Goal: Task Accomplishment & Management: Manage account settings

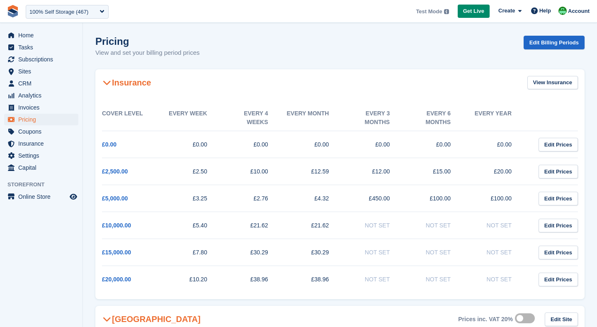
click at [29, 34] on span "Home" at bounding box center [43, 35] width 50 height 12
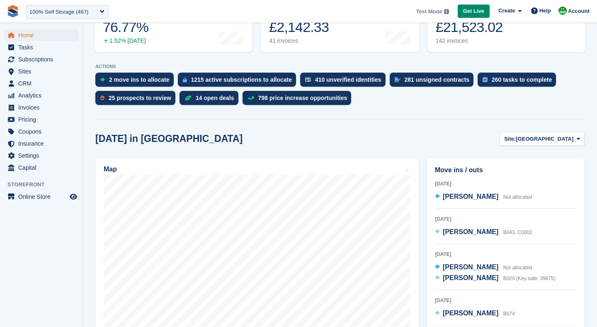
scroll to position [188, 0]
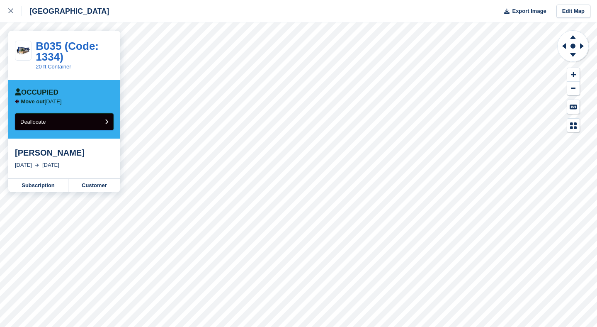
click at [61, 123] on button "Deallocate" at bounding box center [64, 121] width 99 height 17
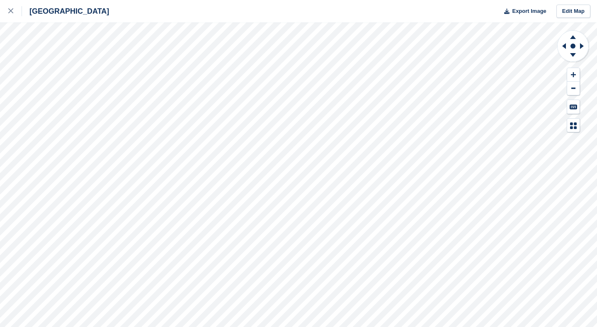
click at [108, 117] on div "Nottingham Export Image Edit Map" at bounding box center [298, 163] width 597 height 327
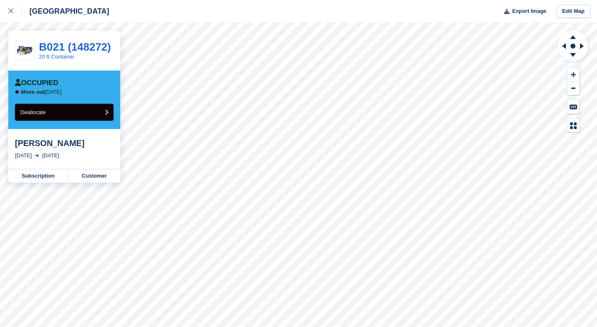
click at [81, 109] on button "Deallocate" at bounding box center [64, 112] width 99 height 17
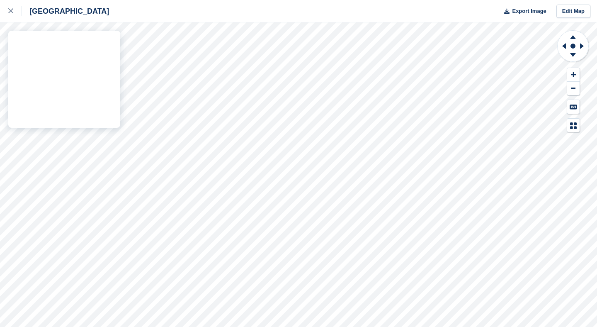
click at [106, 132] on div "Nottingham Export Image Edit Map" at bounding box center [298, 163] width 597 height 327
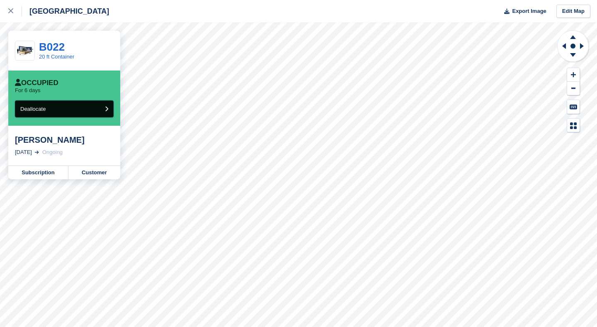
click at [83, 107] on button "Deallocate" at bounding box center [64, 108] width 99 height 17
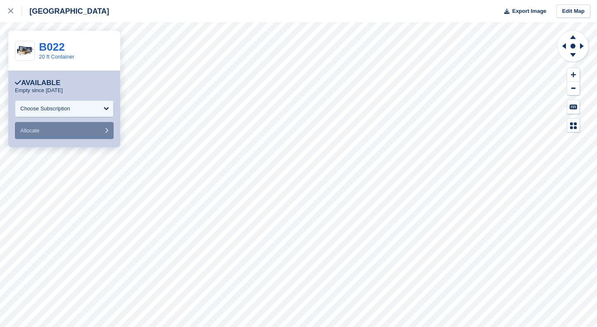
click at [120, 143] on div "**********" at bounding box center [64, 108] width 112 height 77
click at [99, 169] on div "**********" at bounding box center [298, 163] width 597 height 327
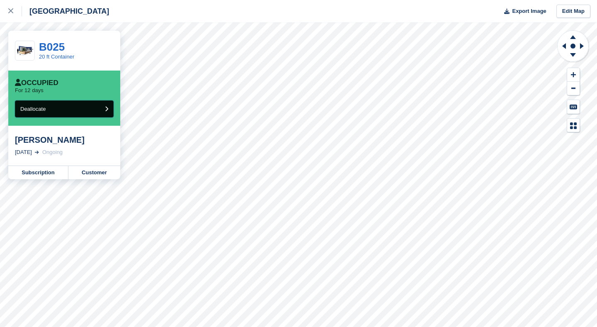
click at [83, 109] on button "Deallocate" at bounding box center [64, 108] width 99 height 17
click at [69, 107] on button "Deallocate" at bounding box center [64, 108] width 99 height 17
click at [87, 105] on button "Deallocate" at bounding box center [64, 108] width 99 height 17
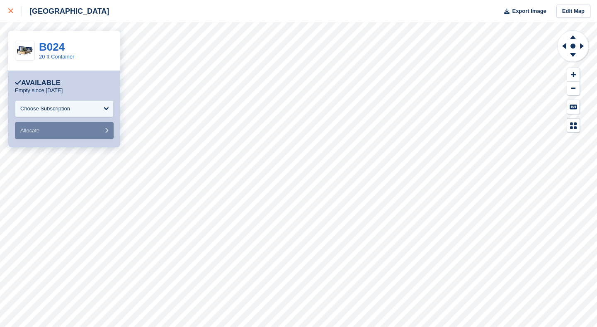
click at [12, 10] on icon at bounding box center [10, 10] width 5 height 5
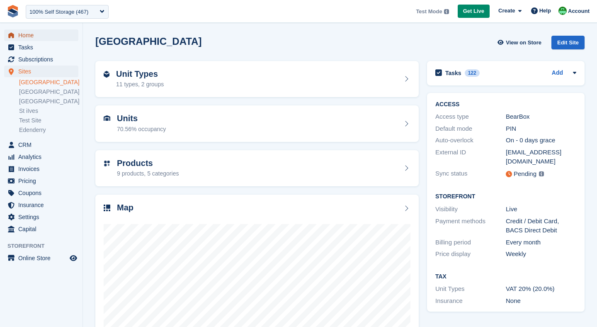
click at [40, 37] on span "Home" at bounding box center [43, 35] width 50 height 12
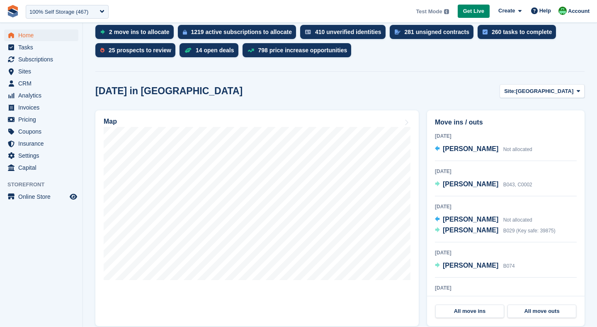
scroll to position [181, 0]
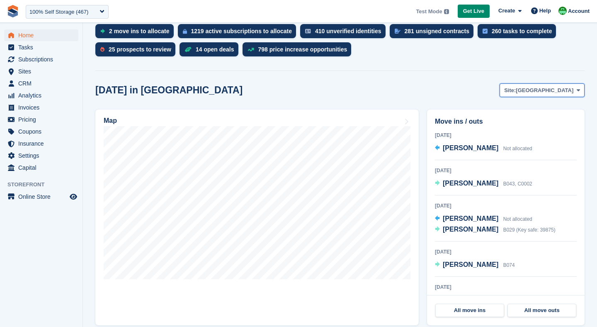
click at [552, 92] on span "[GEOGRAPHIC_DATA]" at bounding box center [545, 90] width 58 height 8
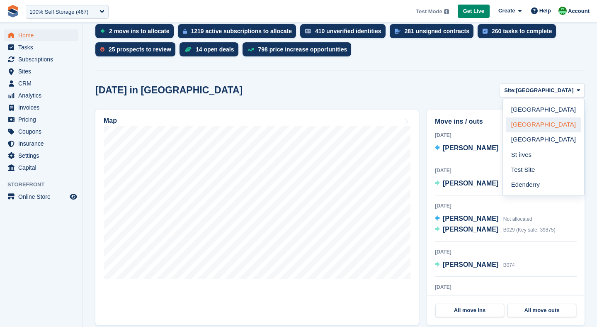
click at [521, 123] on link "[GEOGRAPHIC_DATA]" at bounding box center [543, 124] width 75 height 15
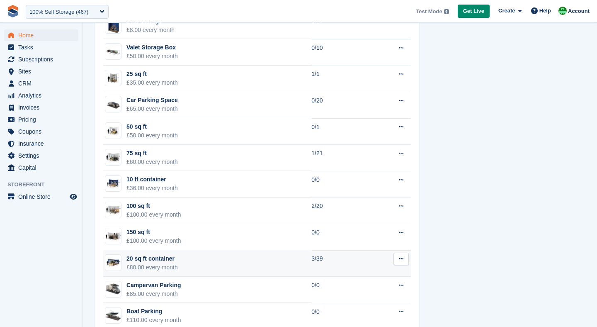
scroll to position [724, 0]
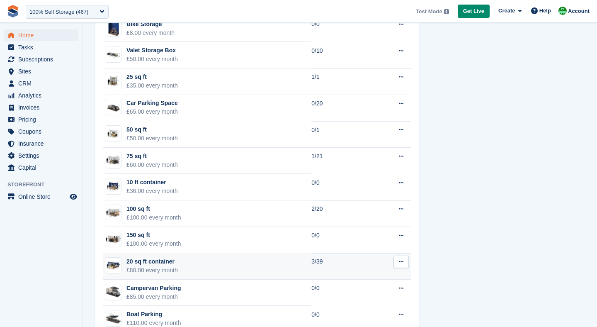
click at [240, 156] on td "75 sq ft £60.00 every month" at bounding box center [207, 161] width 208 height 27
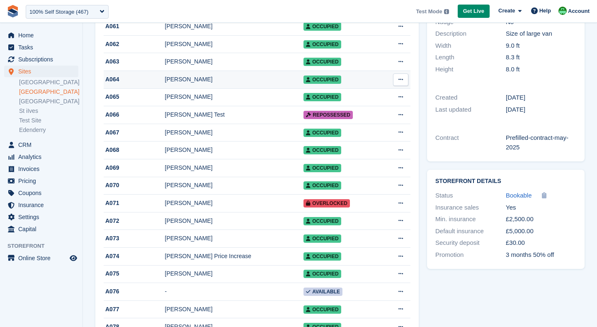
scroll to position [166, 0]
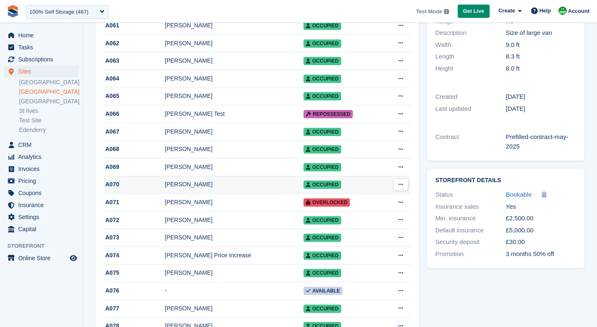
click at [249, 187] on div "[PERSON_NAME]" at bounding box center [234, 184] width 139 height 9
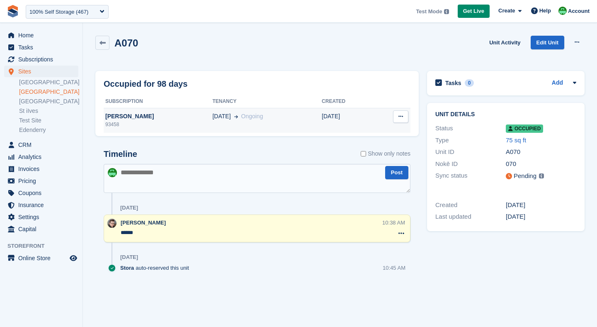
click at [395, 115] on button at bounding box center [400, 116] width 15 height 12
click at [381, 128] on p "Deallocate" at bounding box center [368, 132] width 72 height 11
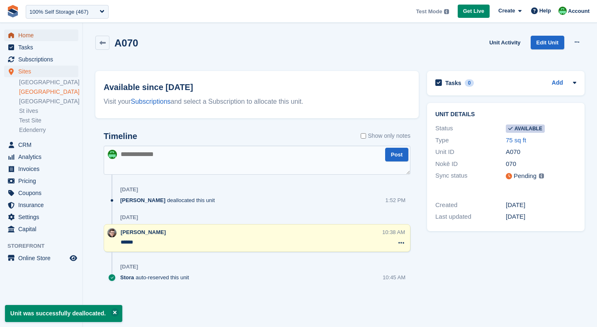
click at [24, 35] on span "Home" at bounding box center [43, 35] width 50 height 12
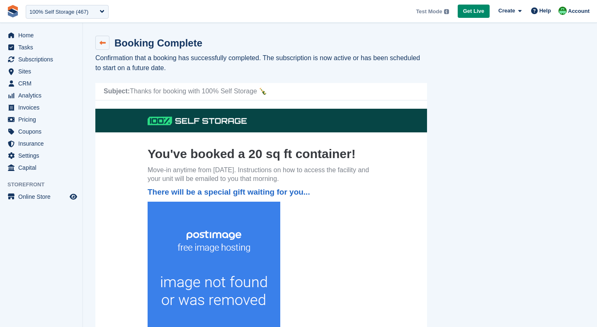
click at [101, 42] on icon at bounding box center [102, 43] width 6 height 6
